Goal: Task Accomplishment & Management: Manage account settings

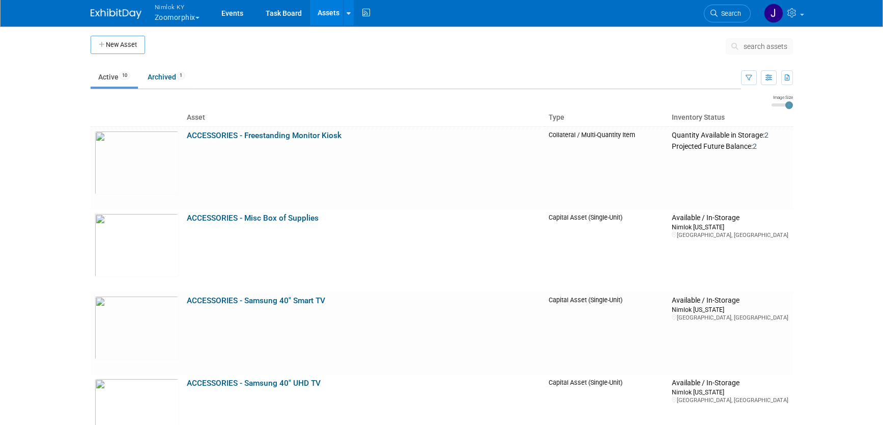
click at [192, 16] on button "Nimlok KY Zoomorphix" at bounding box center [183, 13] width 59 height 26
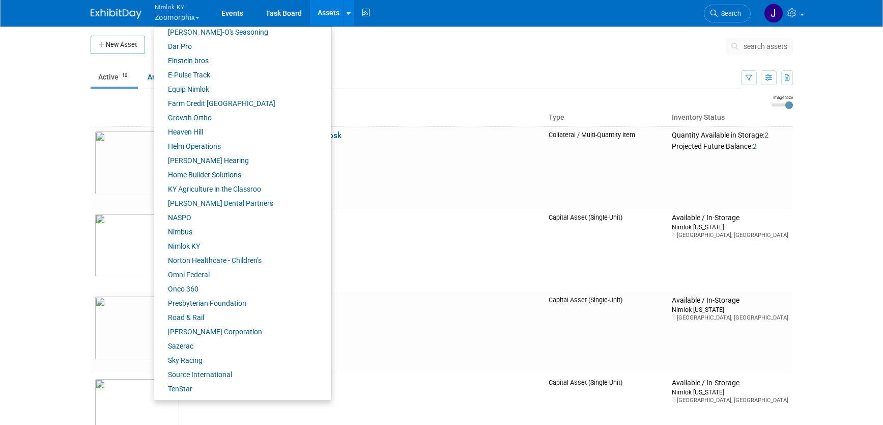
scroll to position [253, 0]
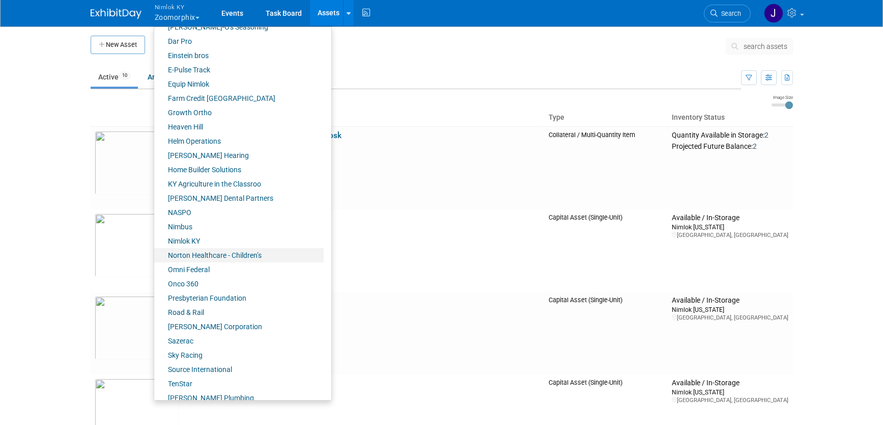
click at [220, 253] on link "Norton Healthcare - Children’s" at bounding box center [239, 255] width 170 height 14
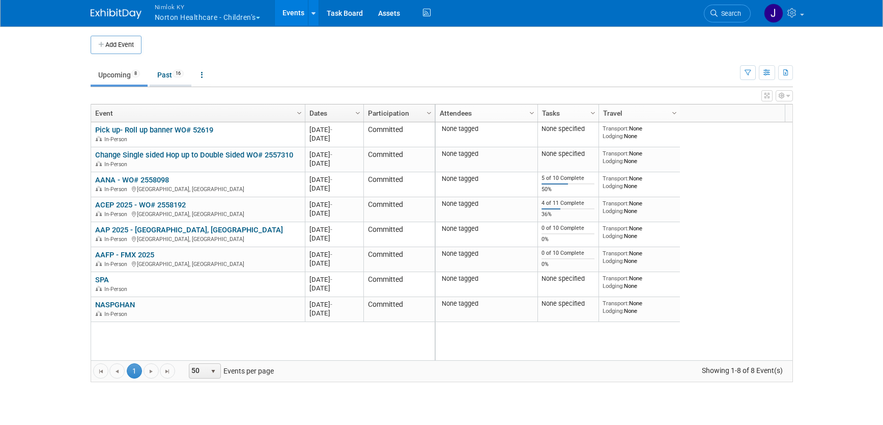
click at [174, 78] on link "Past 16" at bounding box center [171, 74] width 42 height 19
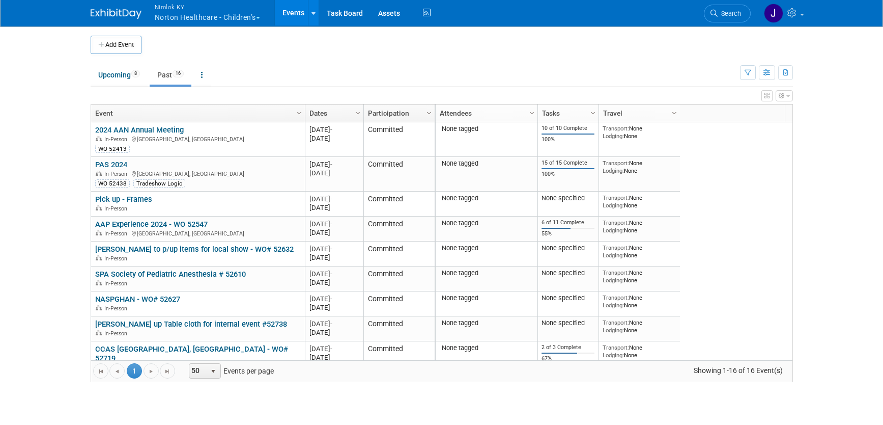
scroll to position [184, 0]
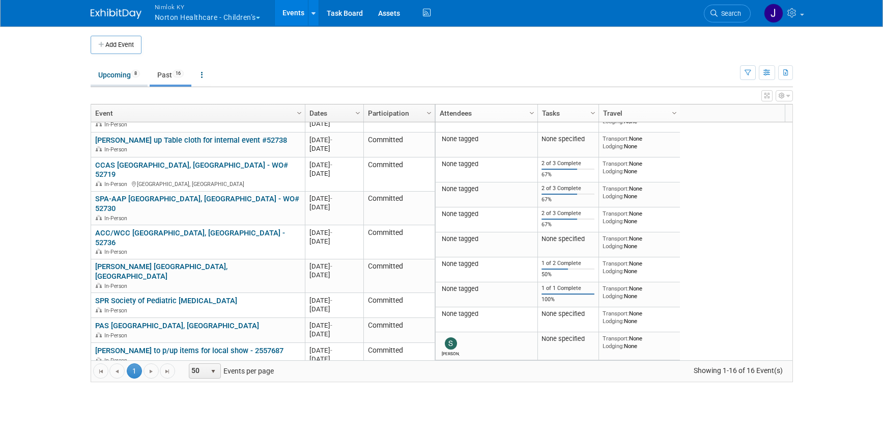
click at [113, 78] on link "Upcoming 8" at bounding box center [119, 74] width 57 height 19
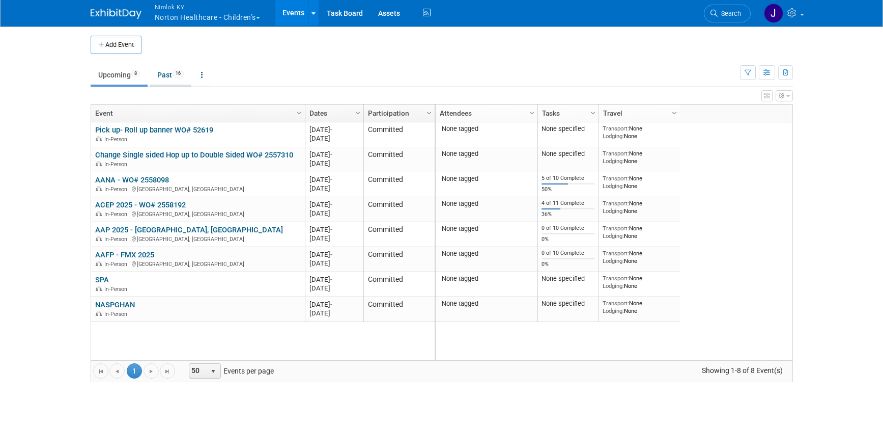
click at [160, 77] on link "Past 16" at bounding box center [171, 74] width 42 height 19
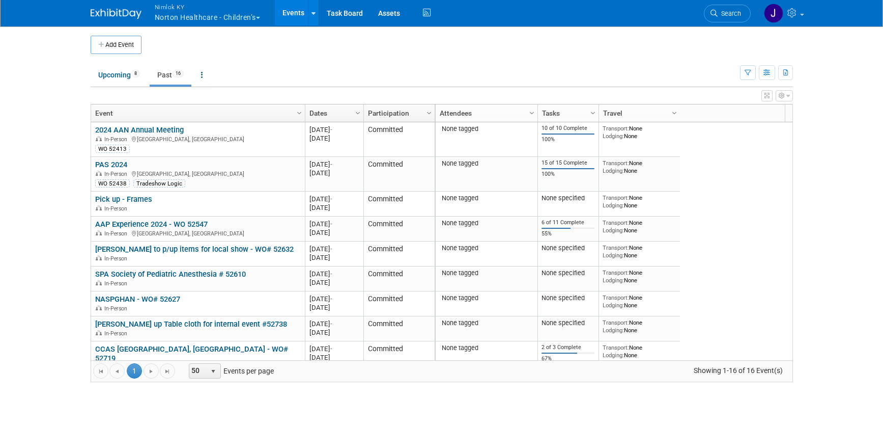
scroll to position [184, 0]
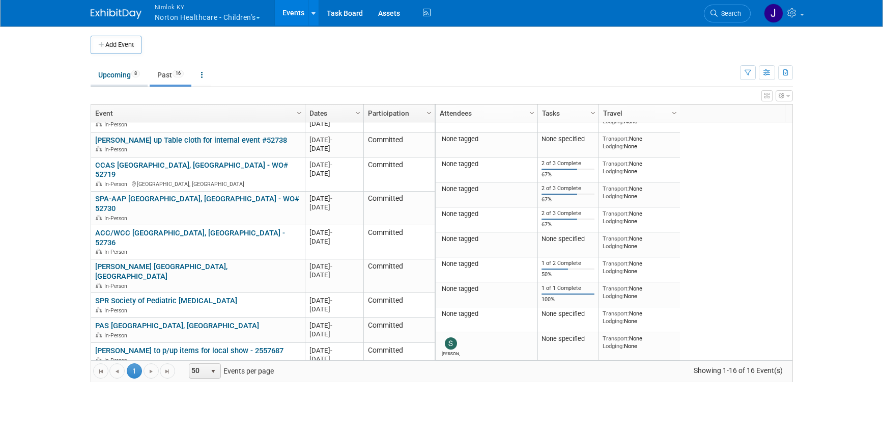
click at [113, 81] on link "Upcoming 8" at bounding box center [119, 74] width 57 height 19
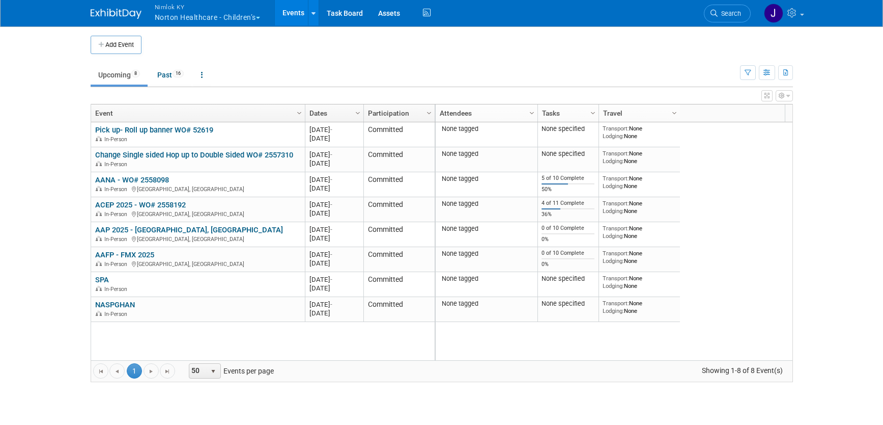
click at [239, 19] on button "Nimlok [PERSON_NAME] Healthcare - Children’s" at bounding box center [213, 13] width 119 height 26
click at [238, 18] on button "Nimlok [PERSON_NAME] Healthcare - Children’s" at bounding box center [213, 13] width 119 height 26
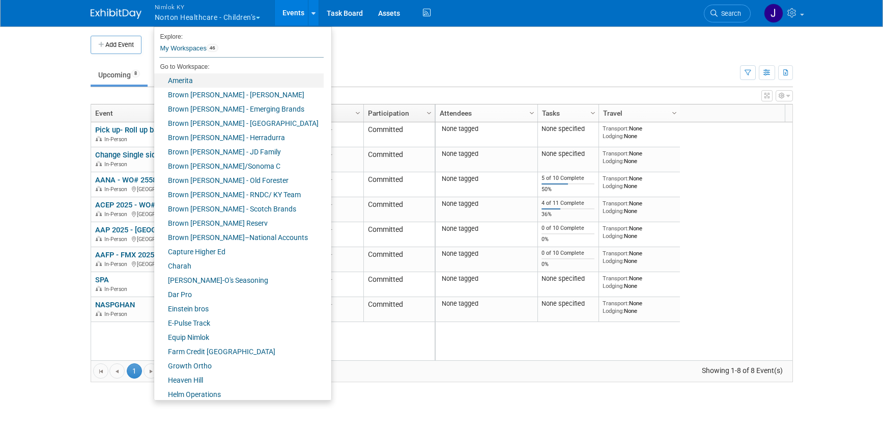
click at [193, 78] on link "Amerita" at bounding box center [239, 80] width 170 height 14
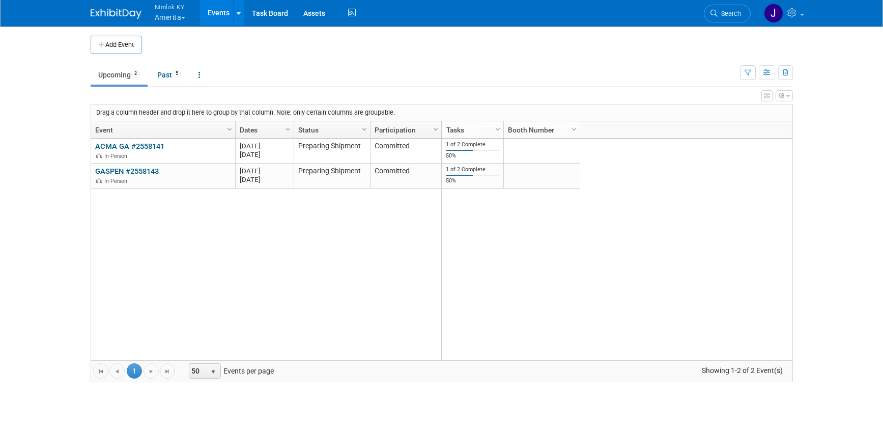
click at [218, 9] on link "Events" at bounding box center [218, 12] width 37 height 25
click at [181, 23] on button "Nimlok KY Amerita" at bounding box center [176, 13] width 45 height 26
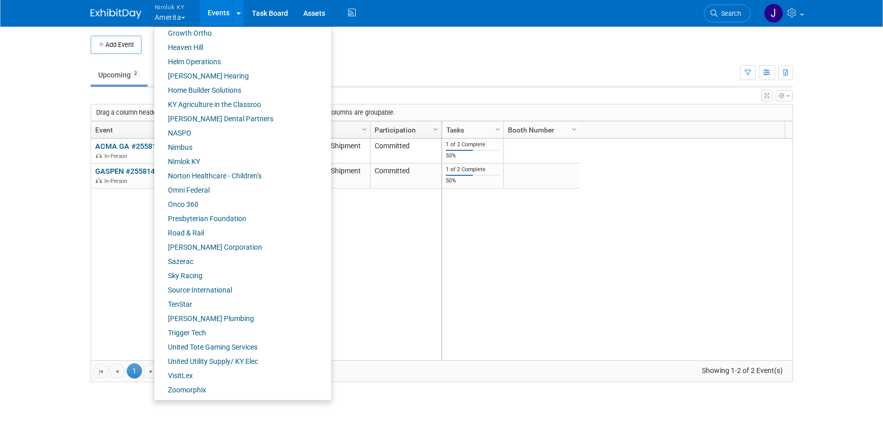
scroll to position [333, 0]
click at [194, 205] on link "Onco 360" at bounding box center [239, 204] width 170 height 14
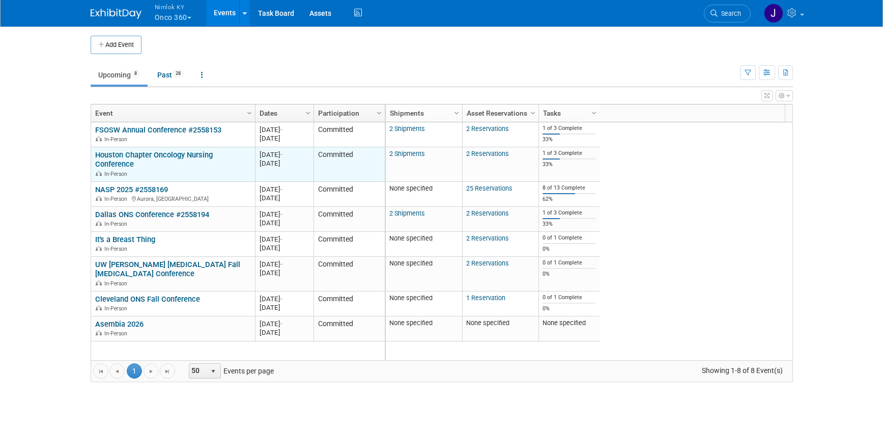
click at [200, 157] on link "Houston Chapter Oncology Nursing Conference" at bounding box center [154, 159] width 118 height 19
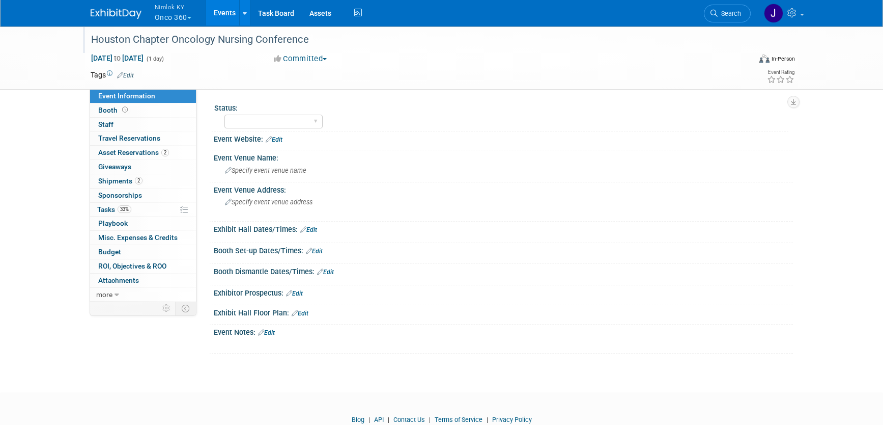
click at [315, 39] on div "Houston Chapter Oncology Nursing Conference" at bounding box center [412, 40] width 648 height 18
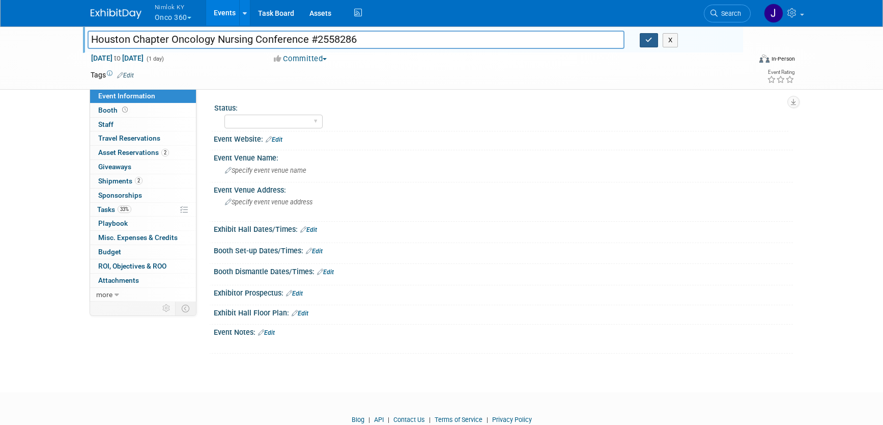
type input "Houston Chapter Oncology Nursing Conference #2558286"
click at [654, 38] on button "button" at bounding box center [649, 40] width 18 height 14
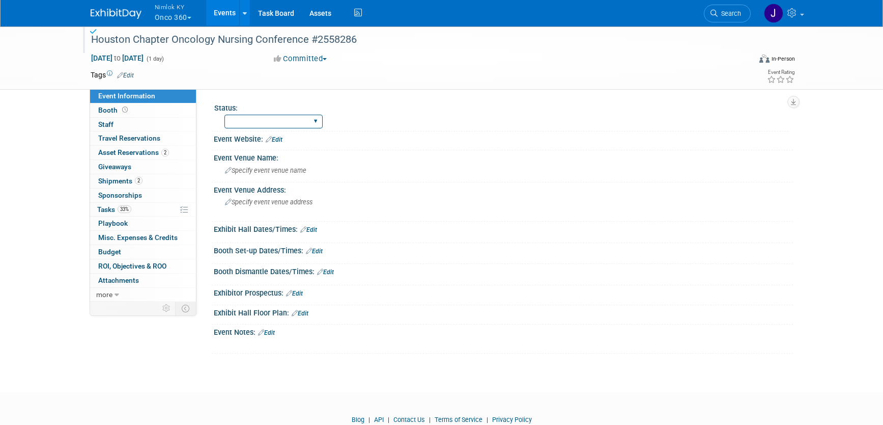
click at [253, 118] on select "Preparing to Ship Shipping to destination Show in Progress Waiting on freight r…" at bounding box center [274, 122] width 98 height 14
select select "Preparing to Ship"
click at [148, 152] on span "Asset Reservations 2" at bounding box center [133, 152] width 71 height 8
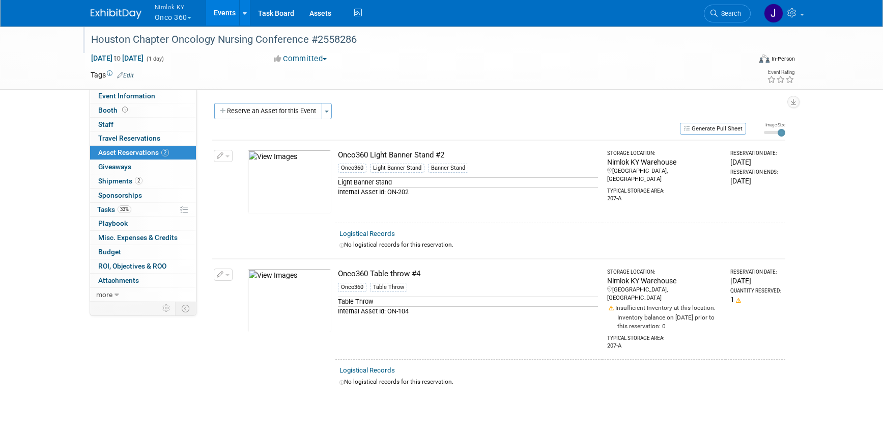
click at [67, 42] on div "Houston Chapter Oncology Nursing Conference #2558286 [DATE] to [DATE] (1 day) […" at bounding box center [441, 57] width 883 height 64
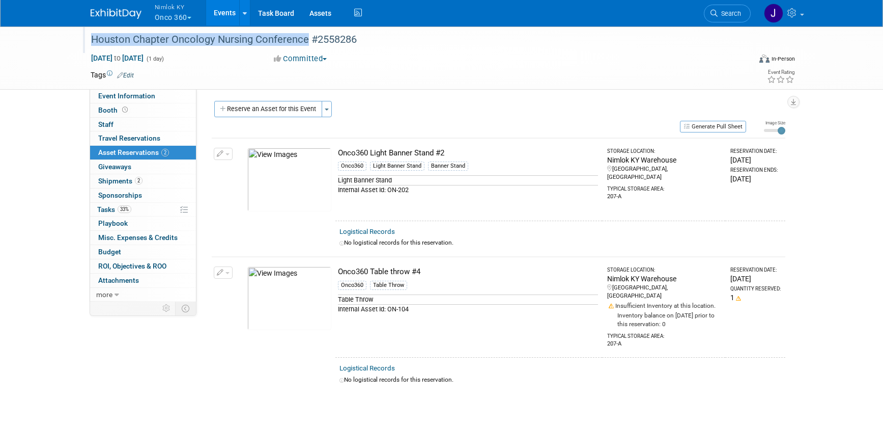
drag, startPoint x: 305, startPoint y: 41, endPoint x: 93, endPoint y: 44, distance: 211.8
click at [93, 44] on div "Houston Chapter Oncology Nursing Conference #2558286" at bounding box center [412, 40] width 648 height 18
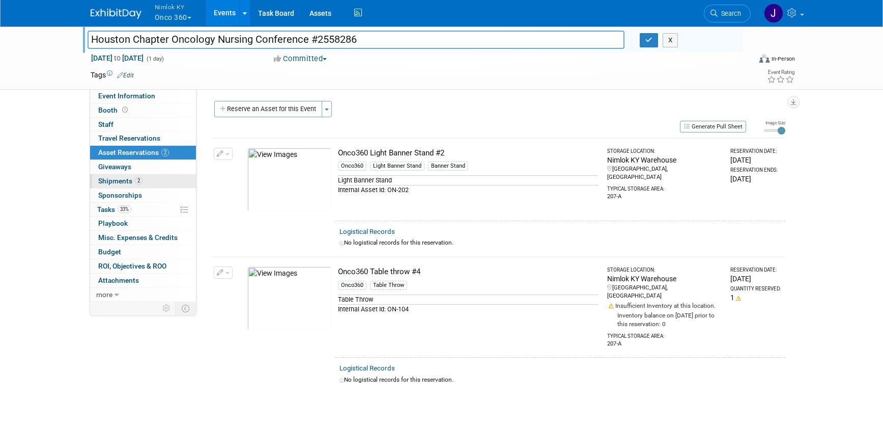
click at [162, 182] on link "2 Shipments 2" at bounding box center [143, 181] width 106 height 14
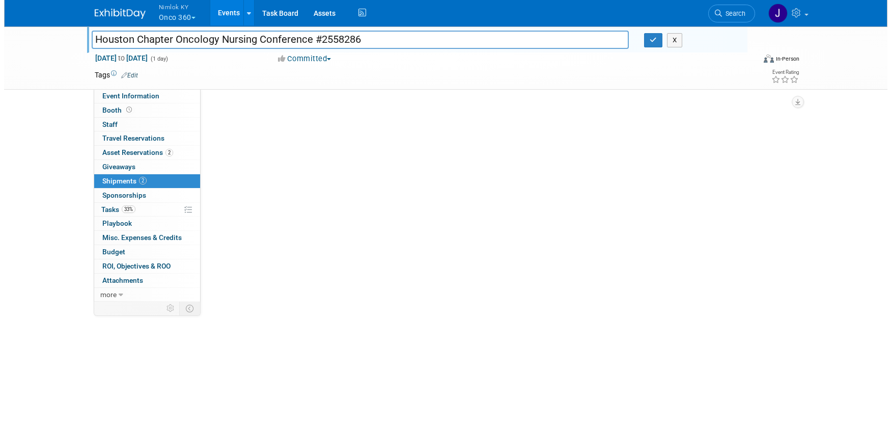
scroll to position [0, 0]
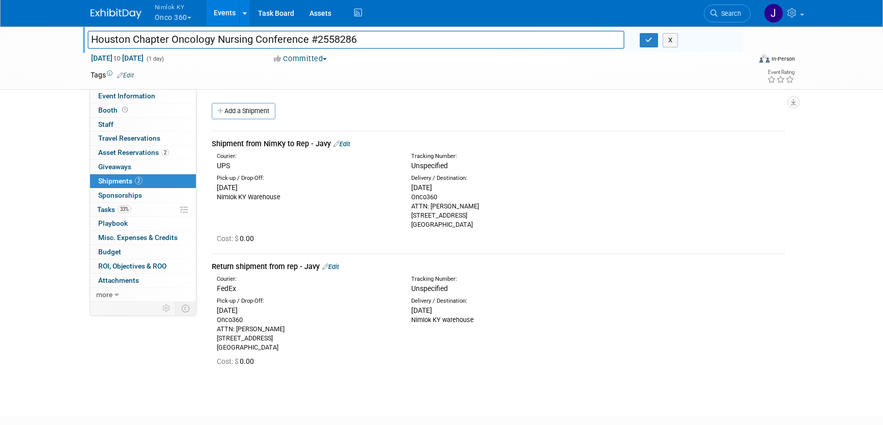
click at [391, 35] on input "Houston Chapter Oncology Nursing Conference #2558286" at bounding box center [357, 40] width 538 height 18
click at [649, 39] on icon "button" at bounding box center [649, 40] width 7 height 7
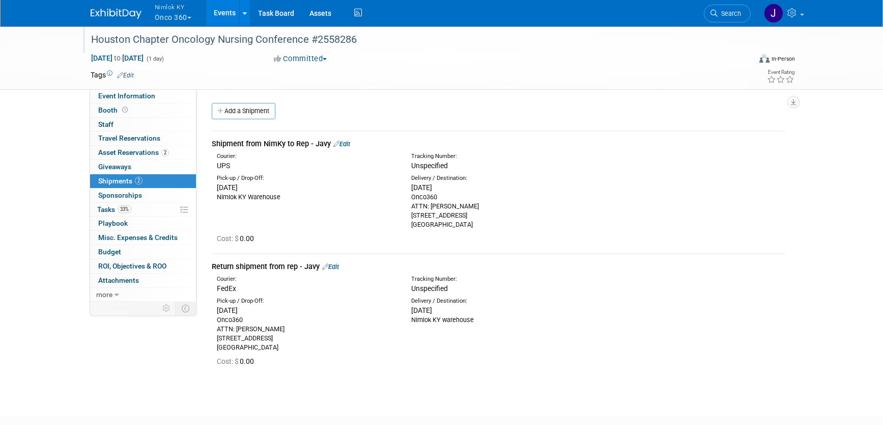
click at [457, 222] on div "Onco360 ATTN: [PERSON_NAME] [STREET_ADDRESS]" at bounding box center [500, 210] width 179 height 37
drag, startPoint x: 457, startPoint y: 226, endPoint x: 411, endPoint y: 198, distance: 53.7
click at [411, 198] on div "Onco360 ATTN: [PERSON_NAME] [STREET_ADDRESS]" at bounding box center [500, 210] width 179 height 37
copy div "Onco360 ATTN: [PERSON_NAME] [STREET_ADDRESS]"
click at [135, 212] on link "33% Tasks 33%" at bounding box center [143, 210] width 106 height 14
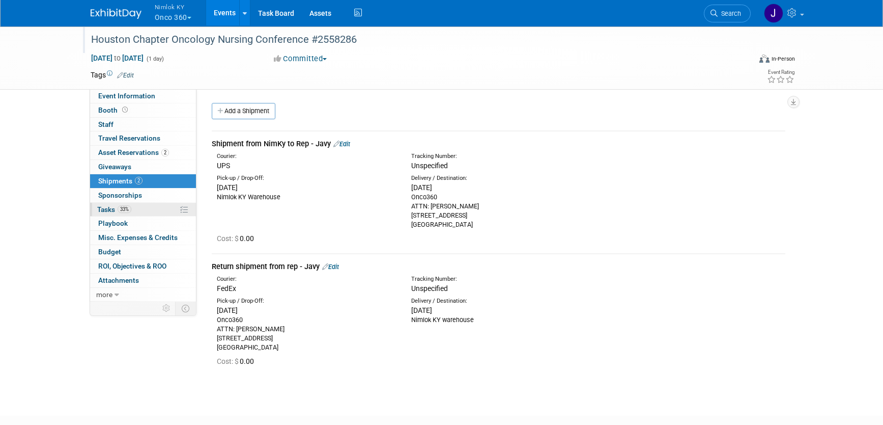
click at [135, 212] on link "33% Tasks 33%" at bounding box center [143, 210] width 106 height 14
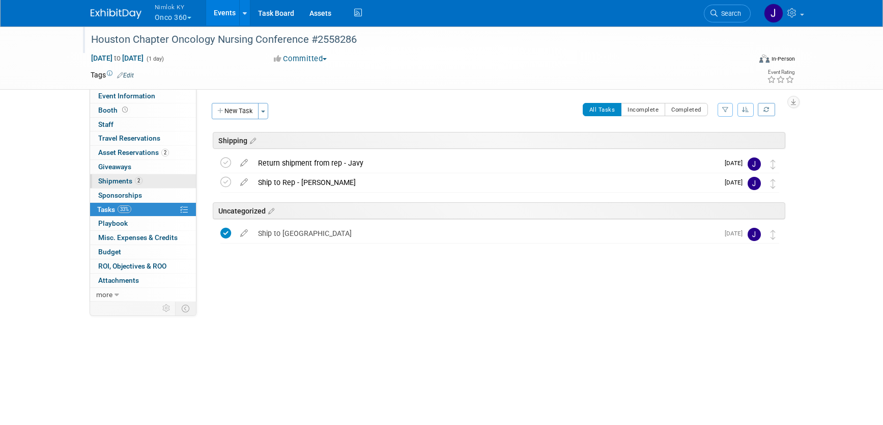
click at [141, 183] on span "2" at bounding box center [139, 181] width 8 height 8
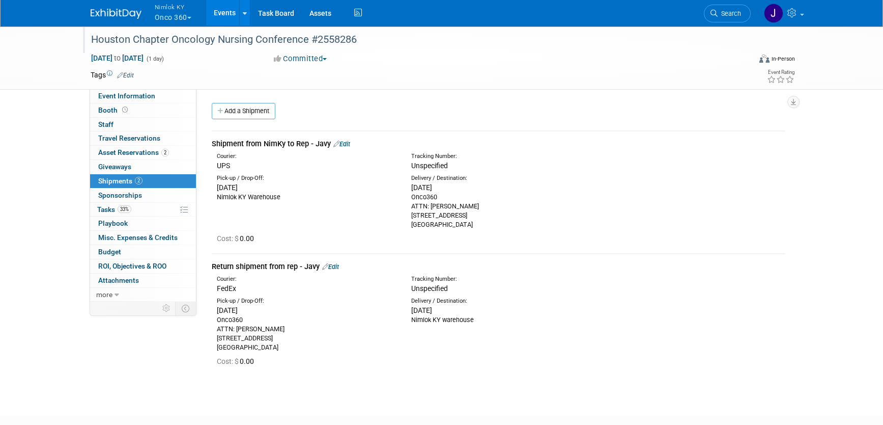
click at [285, 39] on div "Houston Chapter Oncology Nursing Conference #2558286" at bounding box center [412, 40] width 648 height 18
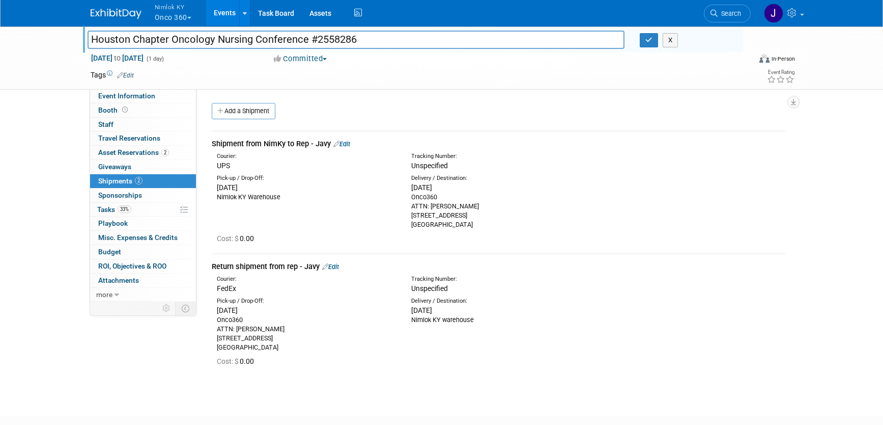
drag, startPoint x: 306, startPoint y: 38, endPoint x: 80, endPoint y: 37, distance: 226.6
click at [80, 37] on div "Houston Chapter Oncology Nursing Conference #2558286" at bounding box center [356, 40] width 553 height 15
click at [148, 154] on span "Asset Reservations 2" at bounding box center [133, 152] width 71 height 8
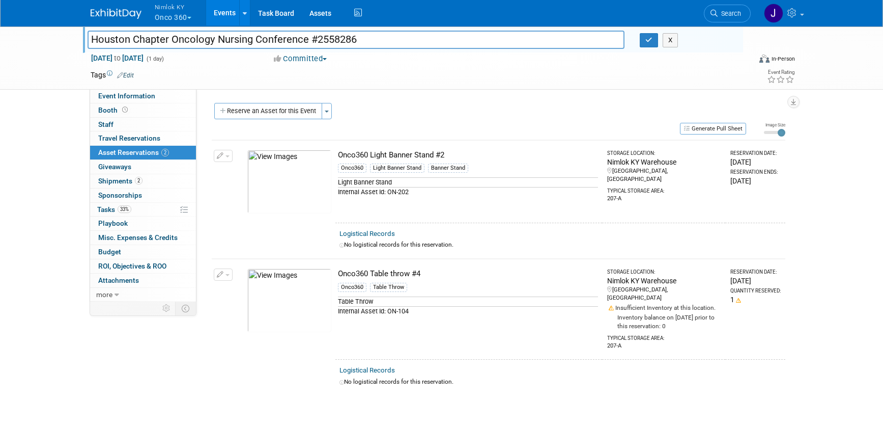
click at [467, 150] on div "Onco360 Light Banner Stand #2" at bounding box center [468, 155] width 260 height 11
click at [452, 154] on div "Onco360 Light Banner Stand #2" at bounding box center [468, 155] width 260 height 11
drag, startPoint x: 449, startPoint y: 153, endPoint x: 336, endPoint y: 156, distance: 113.1
click at [336, 156] on td "Onco360 Light Banner Stand #2 Onco360 Light Banner Stand Banner Stand Light Ban…" at bounding box center [468, 181] width 267 height 82
copy div "Onco360 Light Banner Stand #2"
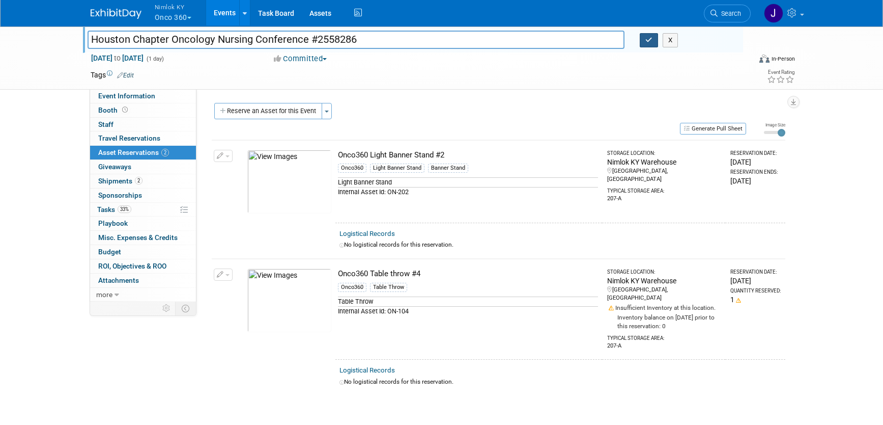
click at [643, 46] on button "button" at bounding box center [649, 40] width 18 height 14
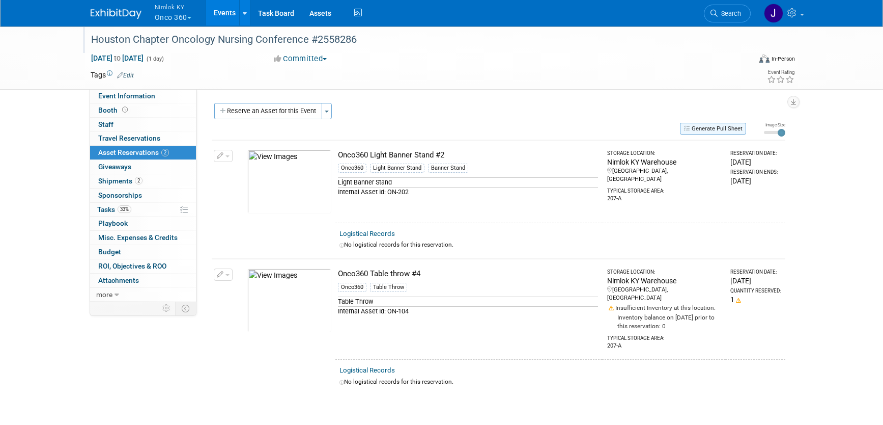
click at [727, 129] on button "Generate Pull Sheet" at bounding box center [713, 129] width 66 height 12
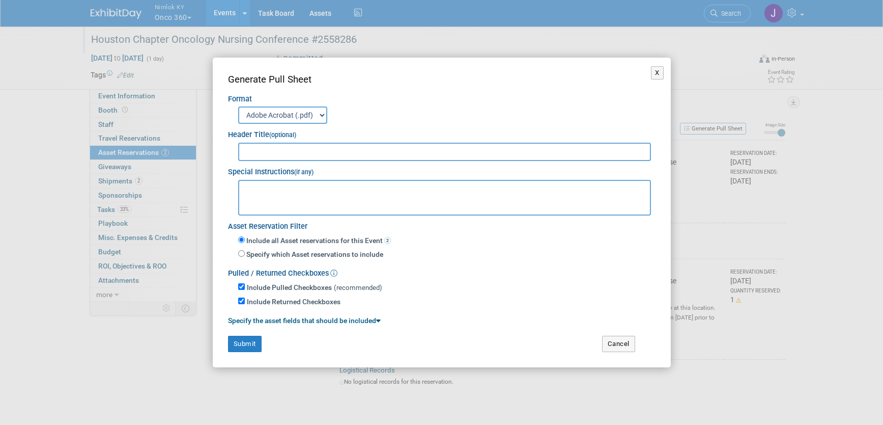
click at [573, 155] on input "text" at bounding box center [444, 152] width 413 height 18
type input "2558286"
click at [248, 345] on button "Submit" at bounding box center [245, 343] width 34 height 16
